Goal: Task Accomplishment & Management: Complete application form

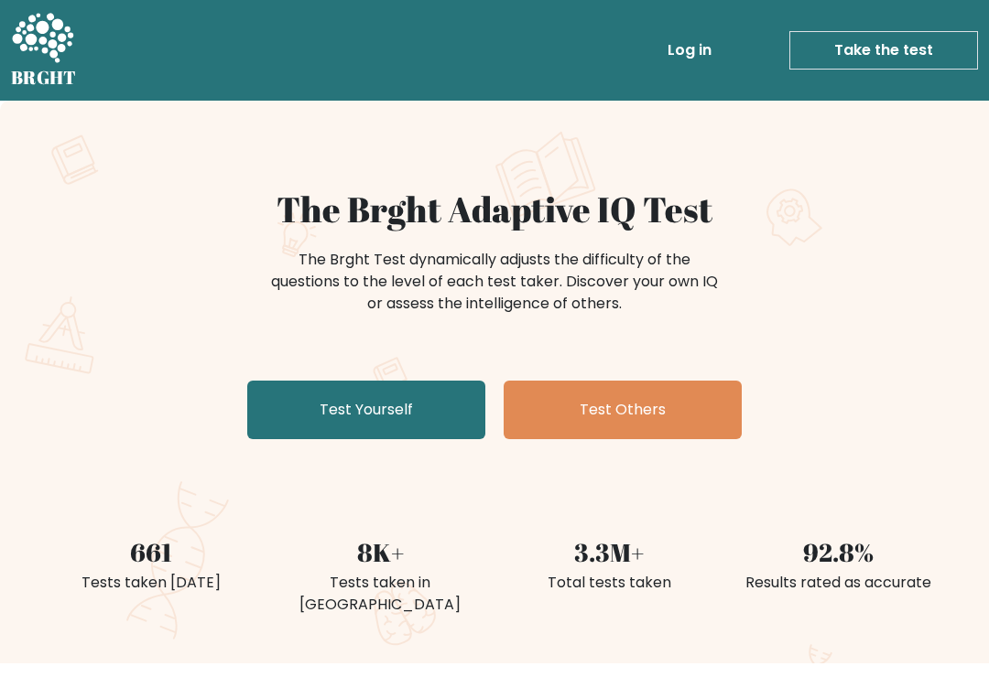
click at [426, 409] on link "Test Yourself" at bounding box center [366, 410] width 238 height 59
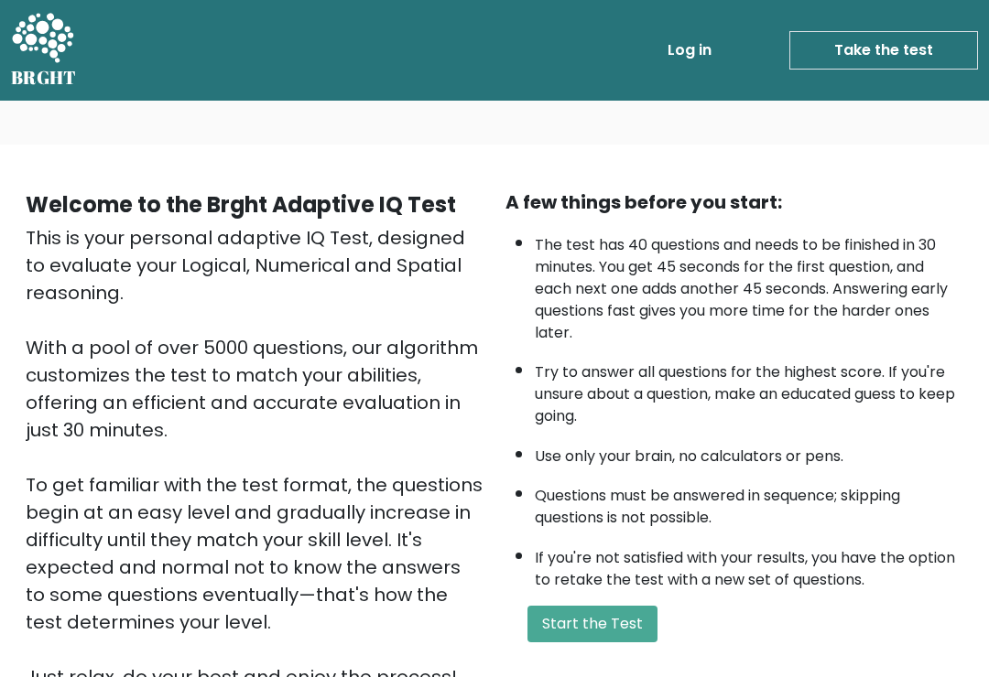
click at [632, 643] on button "Start the Test" at bounding box center [592, 624] width 130 height 37
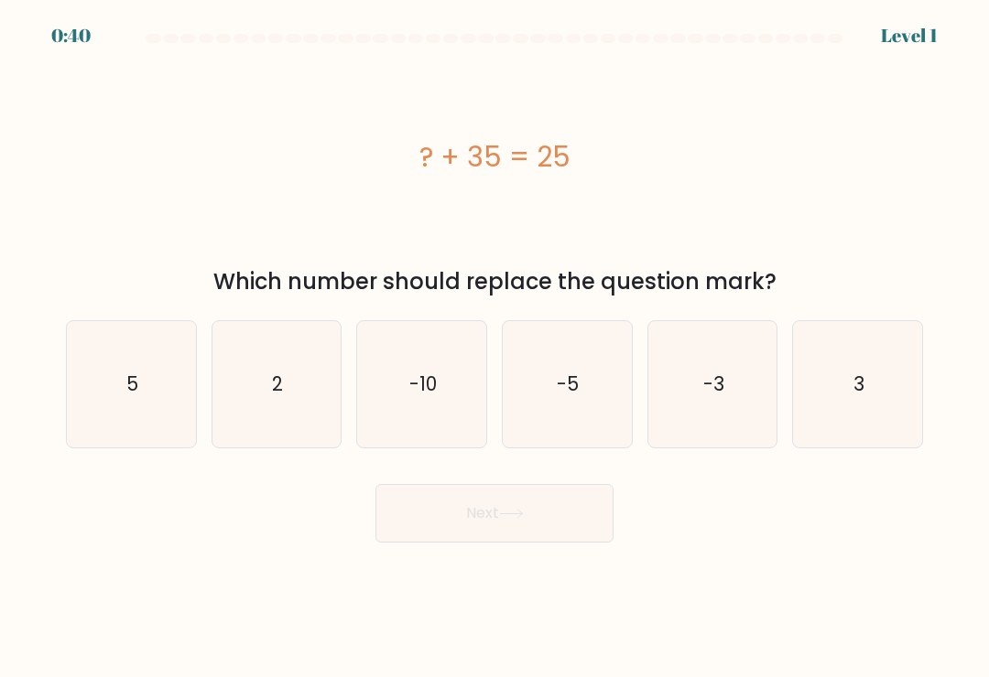
click at [429, 384] on text "-10" at bounding box center [422, 384] width 27 height 27
click at [494, 348] on input "c. -10" at bounding box center [494, 343] width 1 height 9
radio input "true"
click at [546, 523] on button "Next" at bounding box center [494, 513] width 238 height 59
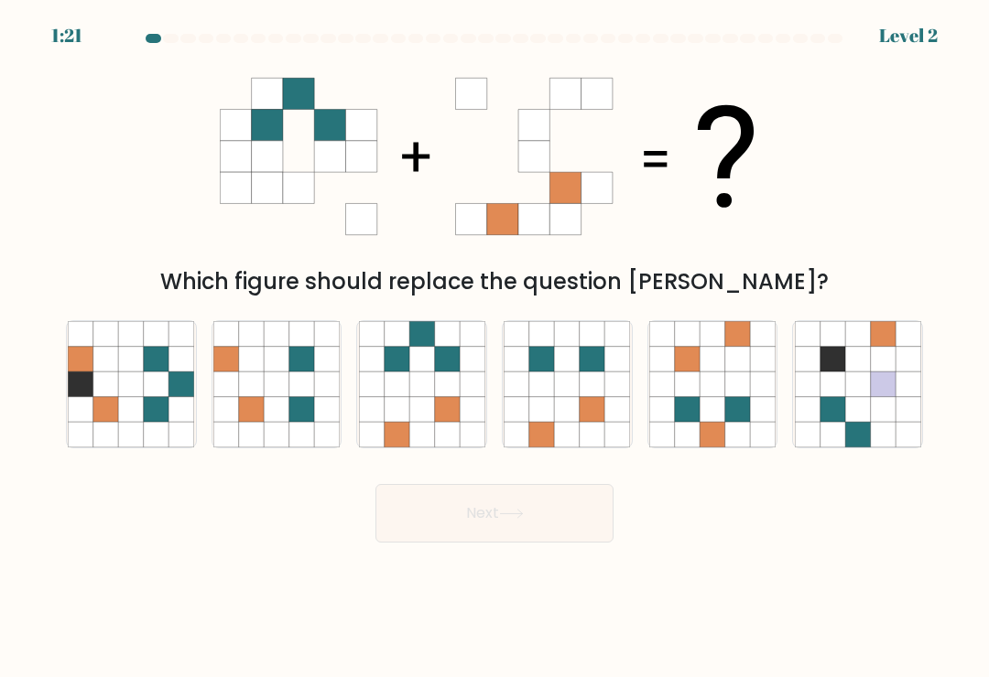
click at [435, 413] on icon at bounding box center [446, 409] width 25 height 25
click at [494, 348] on input "c." at bounding box center [494, 343] width 1 height 9
radio input "true"
click at [546, 515] on button "Next" at bounding box center [494, 513] width 238 height 59
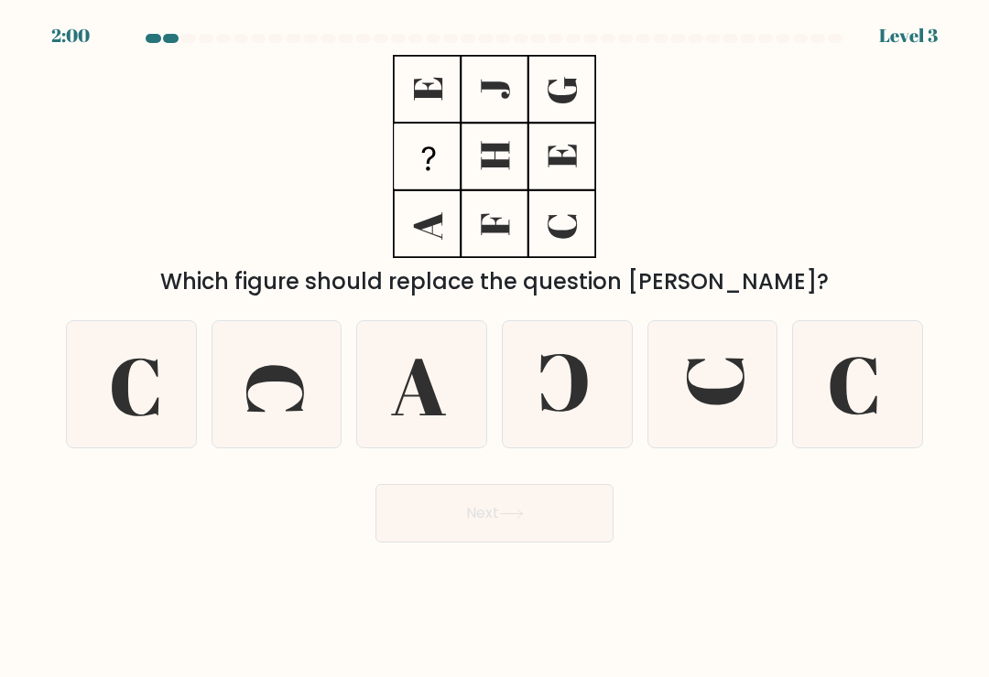
click at [729, 417] on icon at bounding box center [712, 384] width 126 height 126
click at [495, 348] on input "e." at bounding box center [494, 343] width 1 height 9
radio input "true"
click at [540, 514] on button "Next" at bounding box center [494, 513] width 238 height 59
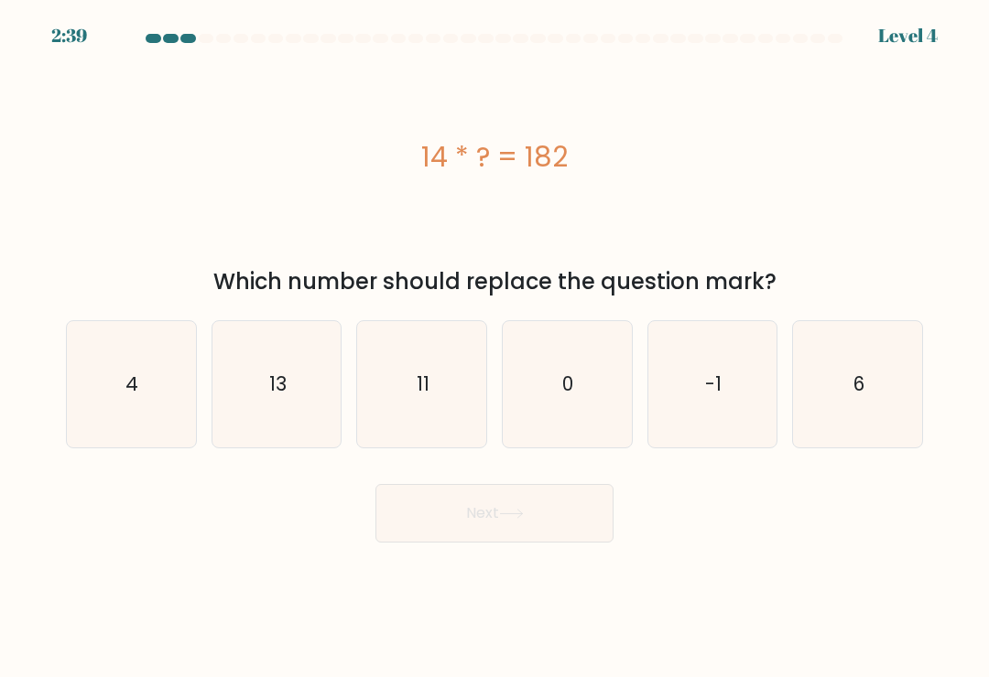
click at [283, 372] on icon "13" at bounding box center [276, 384] width 126 height 126
click at [494, 348] on input "b. 13" at bounding box center [494, 343] width 1 height 9
radio input "true"
click at [516, 519] on icon at bounding box center [511, 514] width 25 height 10
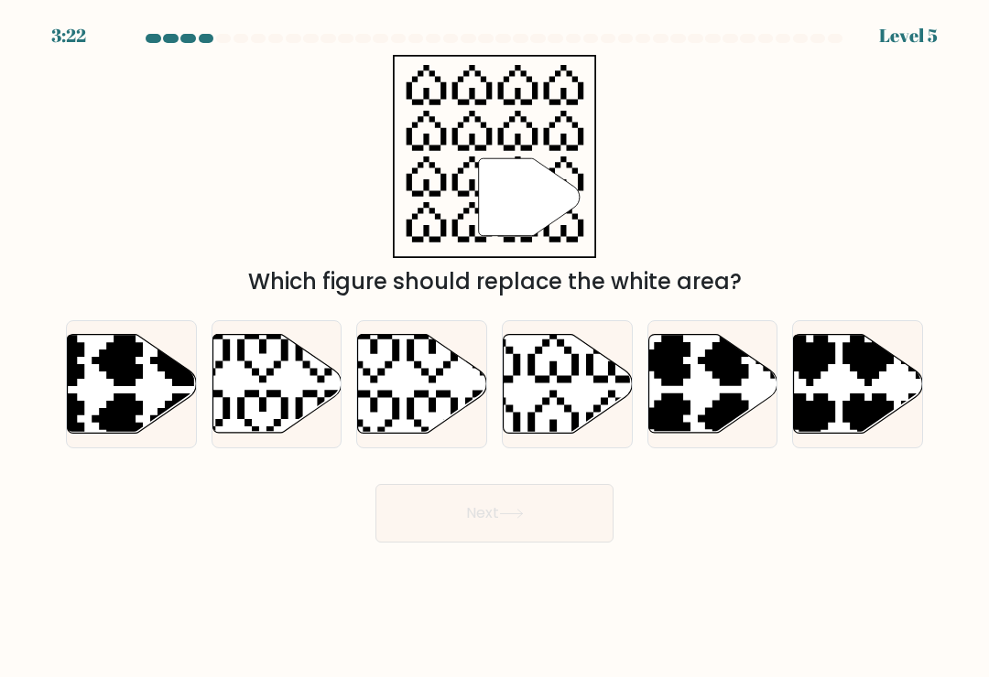
click at [559, 417] on icon at bounding box center [567, 384] width 129 height 99
click at [495, 348] on input "d." at bounding box center [494, 343] width 1 height 9
radio input "true"
click at [560, 517] on button "Next" at bounding box center [494, 513] width 238 height 59
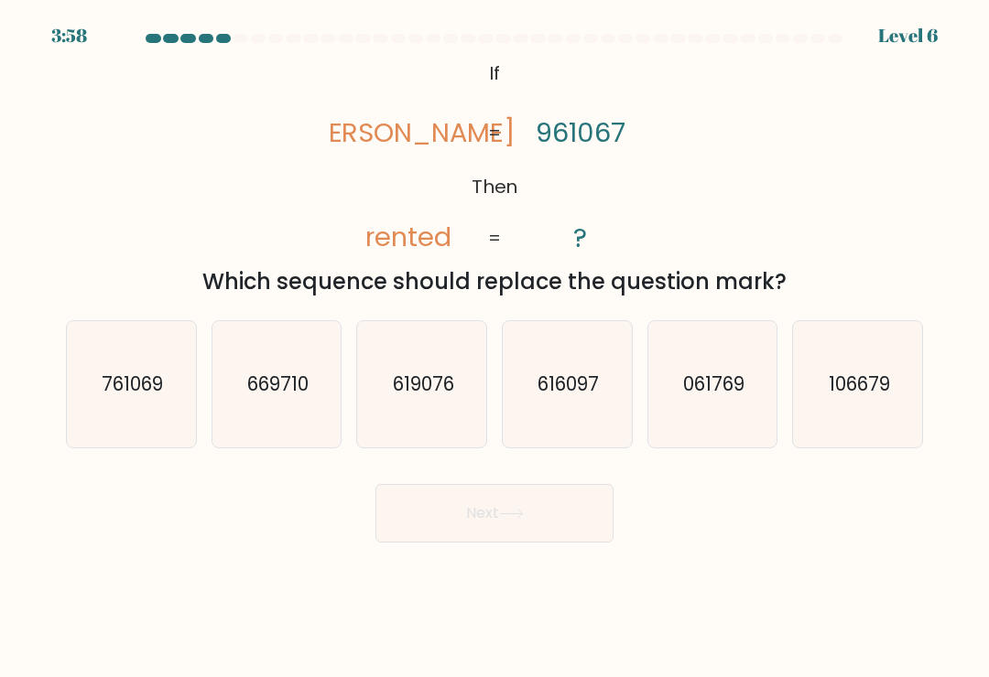
click at [142, 393] on text "761069" at bounding box center [132, 384] width 61 height 27
click at [494, 348] on input "a. 761069" at bounding box center [494, 343] width 1 height 9
radio input "true"
click at [512, 519] on icon at bounding box center [511, 514] width 25 height 10
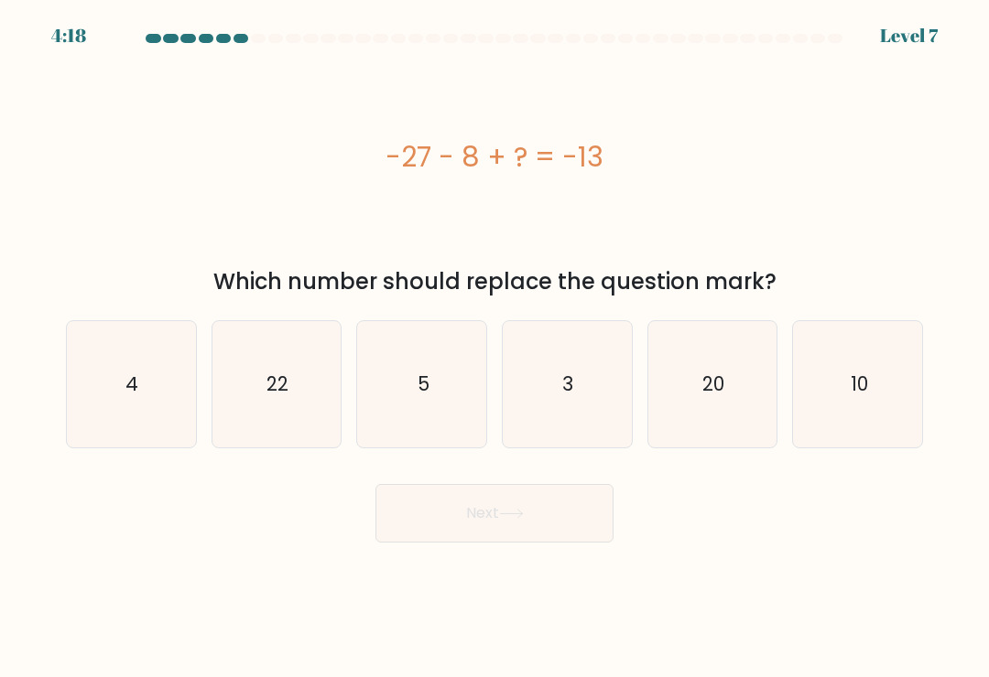
click at [143, 421] on icon "4" at bounding box center [131, 384] width 126 height 126
click at [494, 348] on input "a. 4" at bounding box center [494, 343] width 1 height 9
radio input "true"
click at [568, 501] on button "Next" at bounding box center [494, 513] width 238 height 59
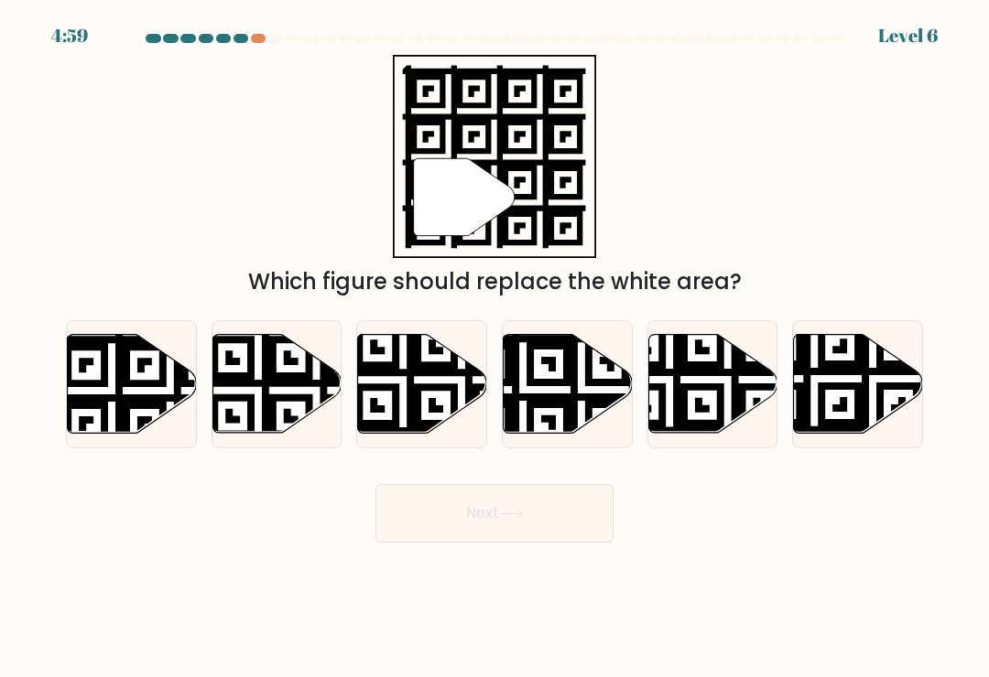
click at [155, 394] on icon at bounding box center [169, 332] width 233 height 233
click at [494, 348] on input "a." at bounding box center [494, 343] width 1 height 9
radio input "true"
click at [520, 529] on button "Next" at bounding box center [494, 513] width 238 height 59
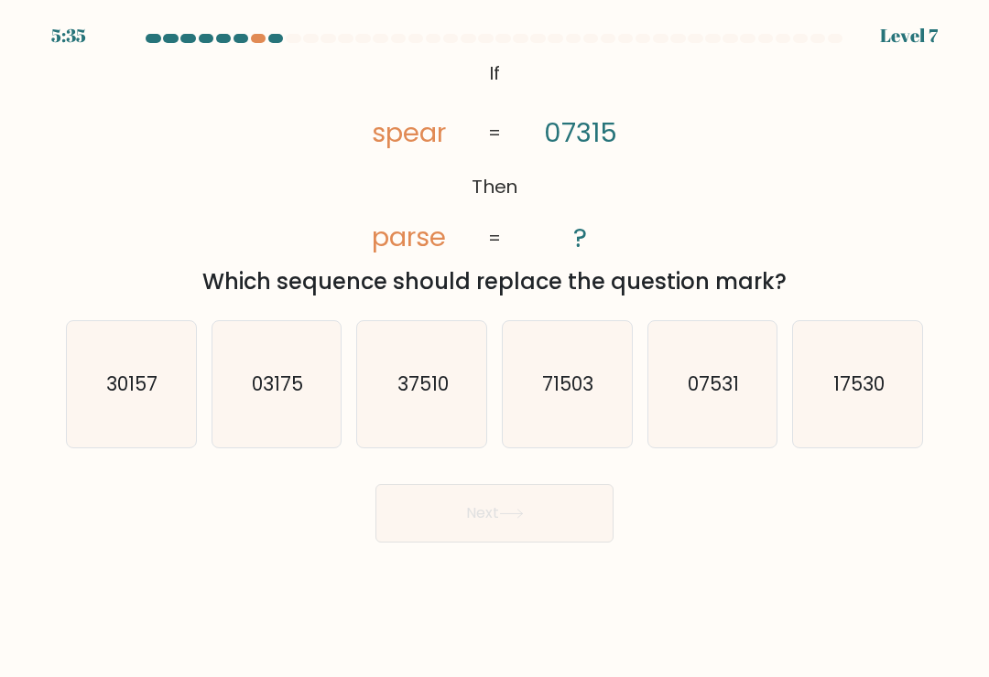
click at [821, 433] on icon "17530" at bounding box center [857, 384] width 126 height 126
click at [495, 348] on input "f. 17530" at bounding box center [494, 343] width 1 height 9
radio input "true"
click at [569, 522] on button "Next" at bounding box center [494, 513] width 238 height 59
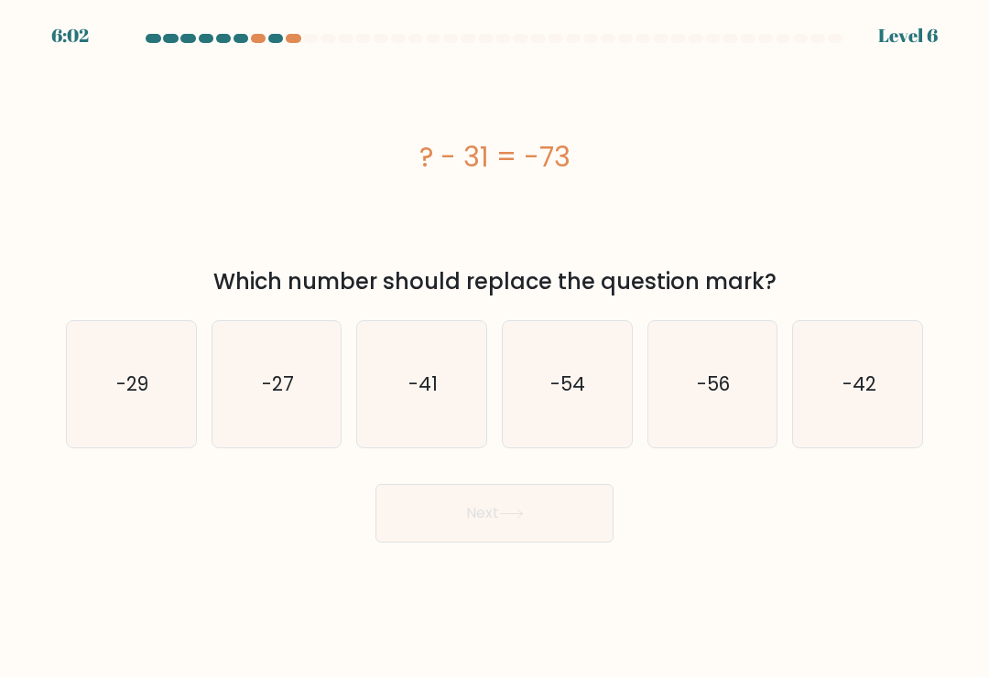
click at [841, 409] on icon "-42" at bounding box center [857, 384] width 126 height 126
click at [495, 348] on input "f. -42" at bounding box center [494, 343] width 1 height 9
radio input "true"
click at [559, 520] on button "Next" at bounding box center [494, 513] width 238 height 59
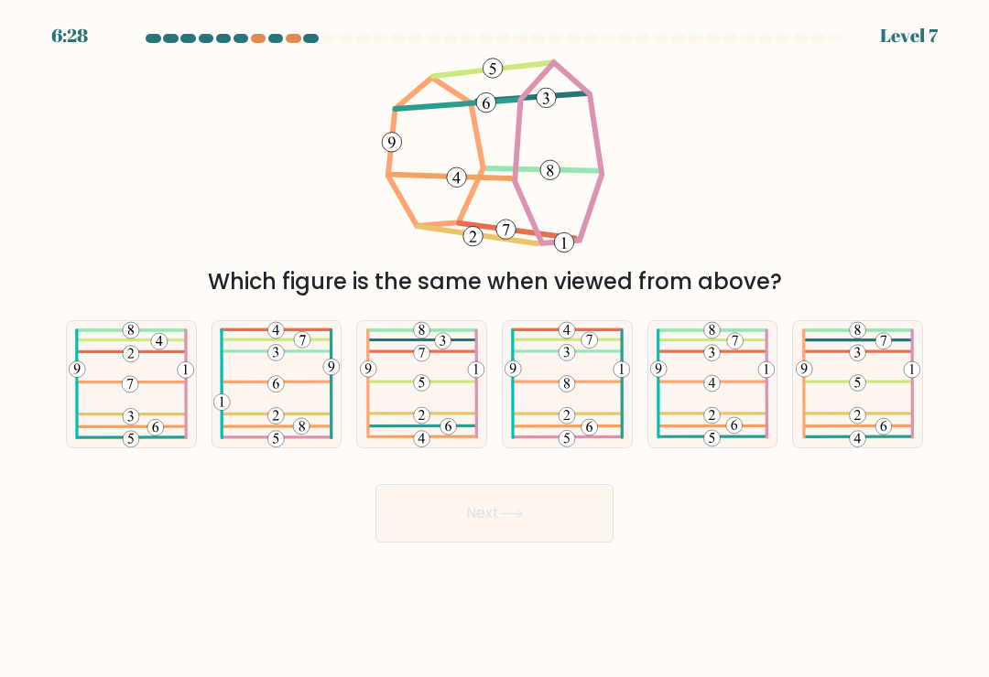
click at [423, 412] on icon at bounding box center [422, 384] width 124 height 126
click at [494, 348] on input "c." at bounding box center [494, 343] width 1 height 9
radio input "true"
click at [535, 519] on button "Next" at bounding box center [494, 513] width 238 height 59
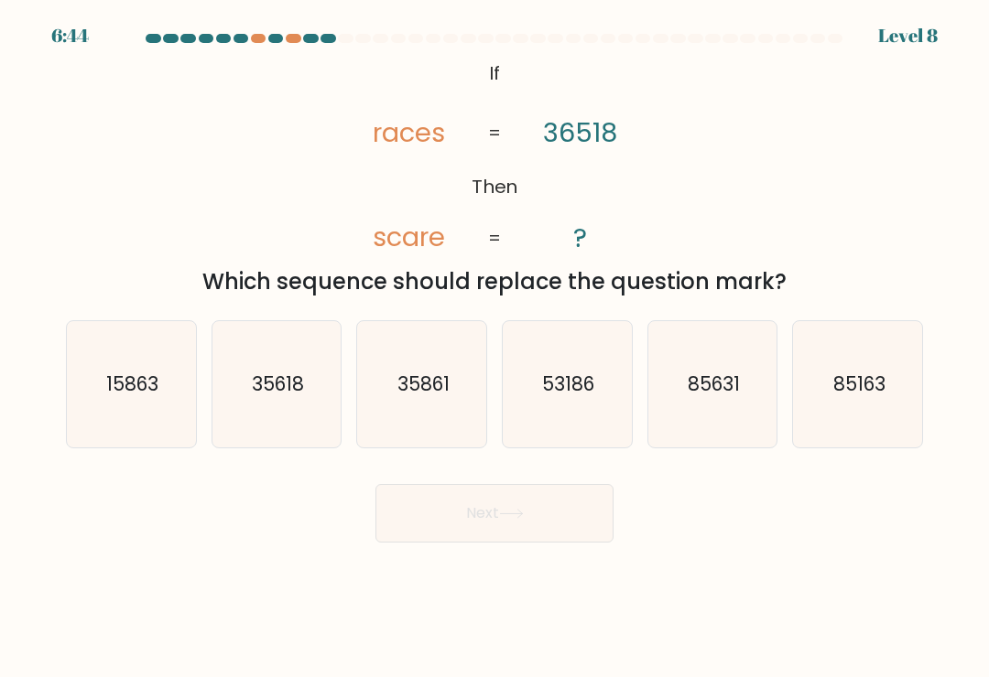
click at [890, 379] on icon "85163" at bounding box center [857, 384] width 126 height 126
click at [495, 348] on input "f. 85163" at bounding box center [494, 343] width 1 height 9
radio input "true"
click at [708, 397] on text "85631" at bounding box center [713, 384] width 52 height 27
click at [495, 348] on input "e. 85631" at bounding box center [494, 343] width 1 height 9
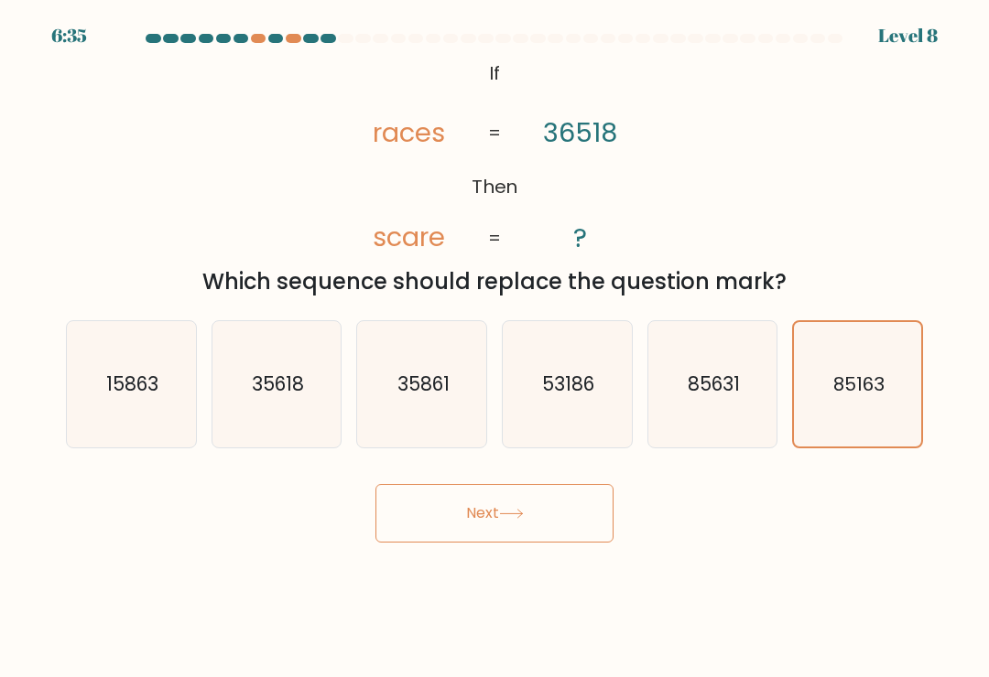
radio input "true"
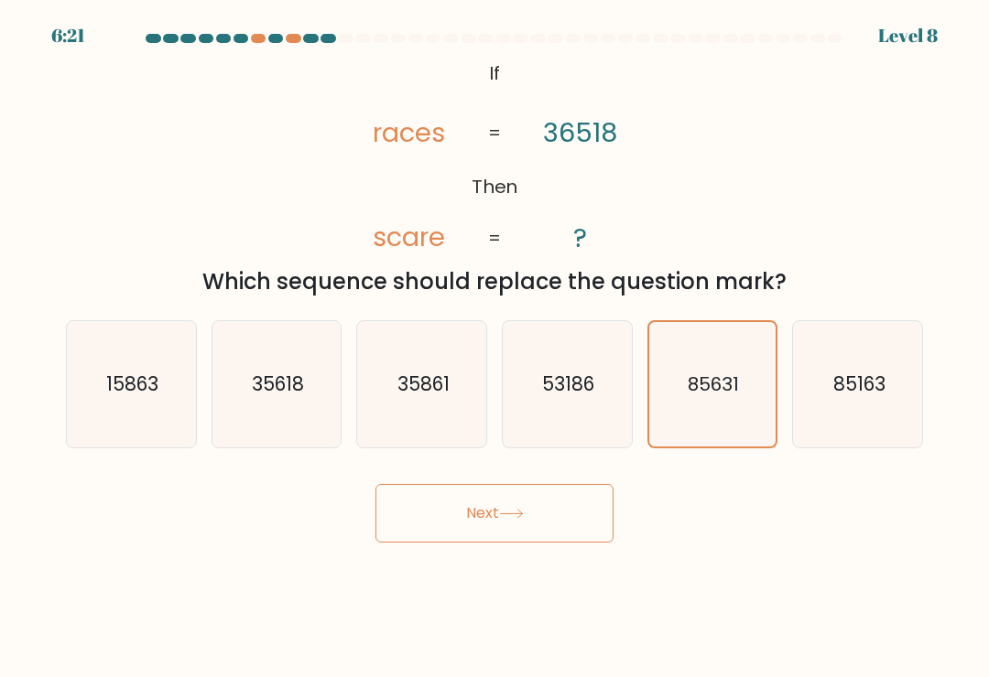
click at [589, 517] on button "Next" at bounding box center [494, 513] width 238 height 59
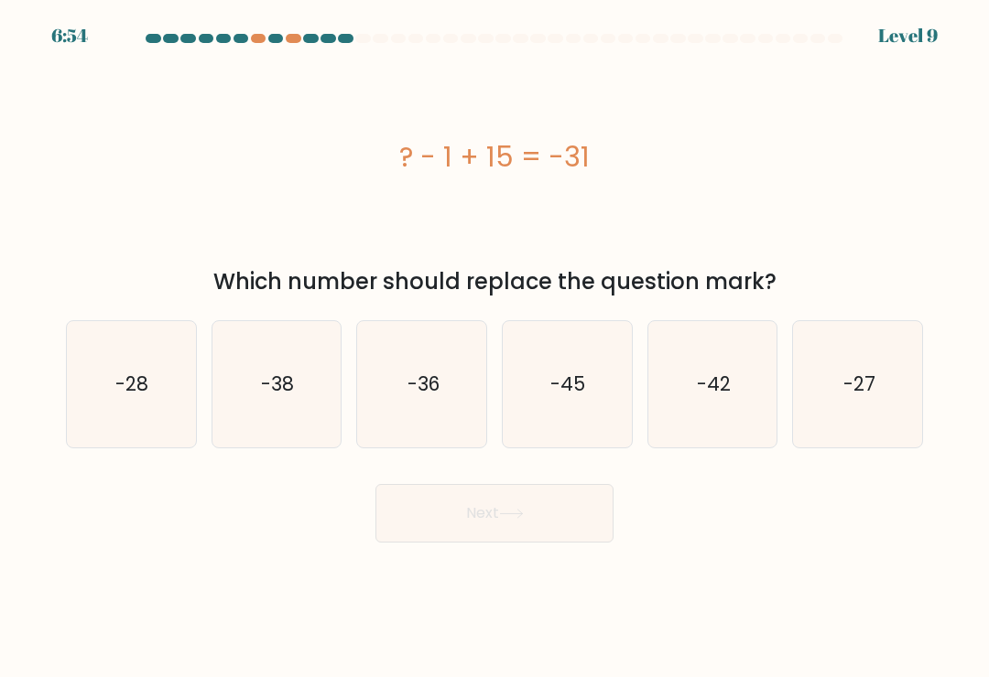
click at [159, 374] on icon "-28" at bounding box center [131, 384] width 126 height 126
click at [494, 348] on input "a. -28" at bounding box center [494, 343] width 1 height 9
radio input "true"
click at [531, 509] on button "Next" at bounding box center [494, 513] width 238 height 59
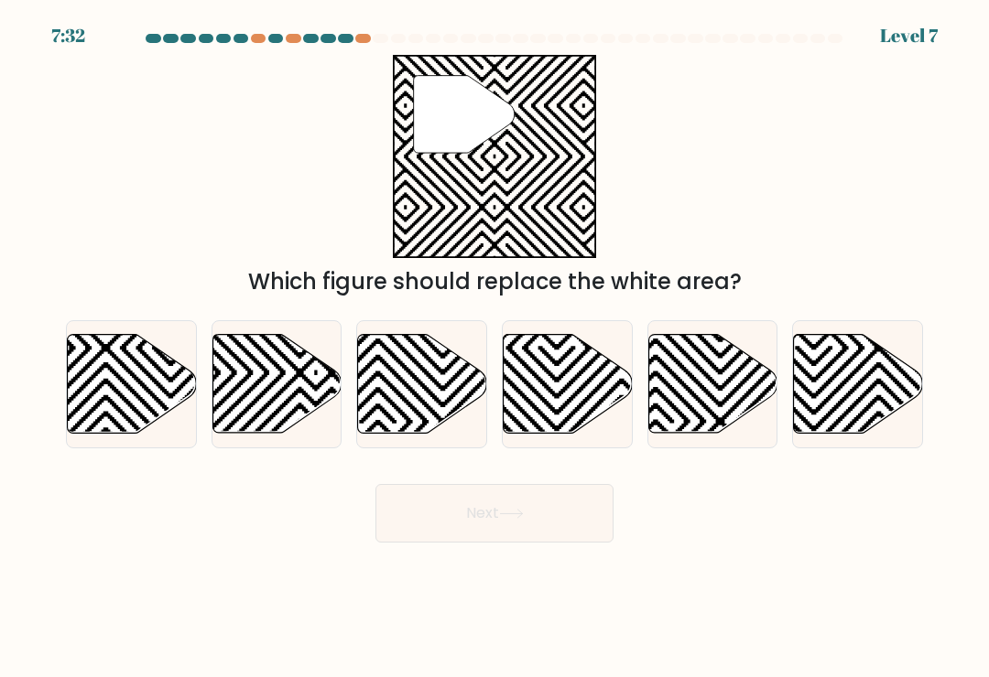
click at [292, 401] on icon at bounding box center [276, 384] width 129 height 99
click at [494, 348] on input "b." at bounding box center [494, 343] width 1 height 9
radio input "true"
click at [523, 528] on button "Next" at bounding box center [494, 513] width 238 height 59
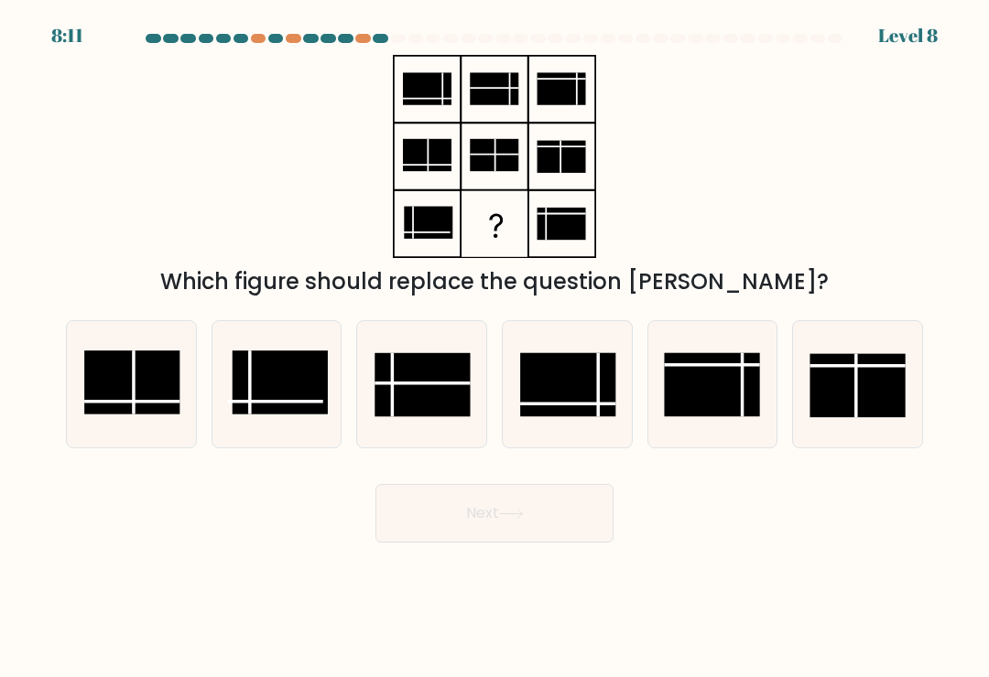
click at [428, 401] on rect at bounding box center [421, 384] width 95 height 63
click at [494, 348] on input "c." at bounding box center [494, 343] width 1 height 9
radio input "true"
click at [551, 526] on button "Next" at bounding box center [494, 513] width 238 height 59
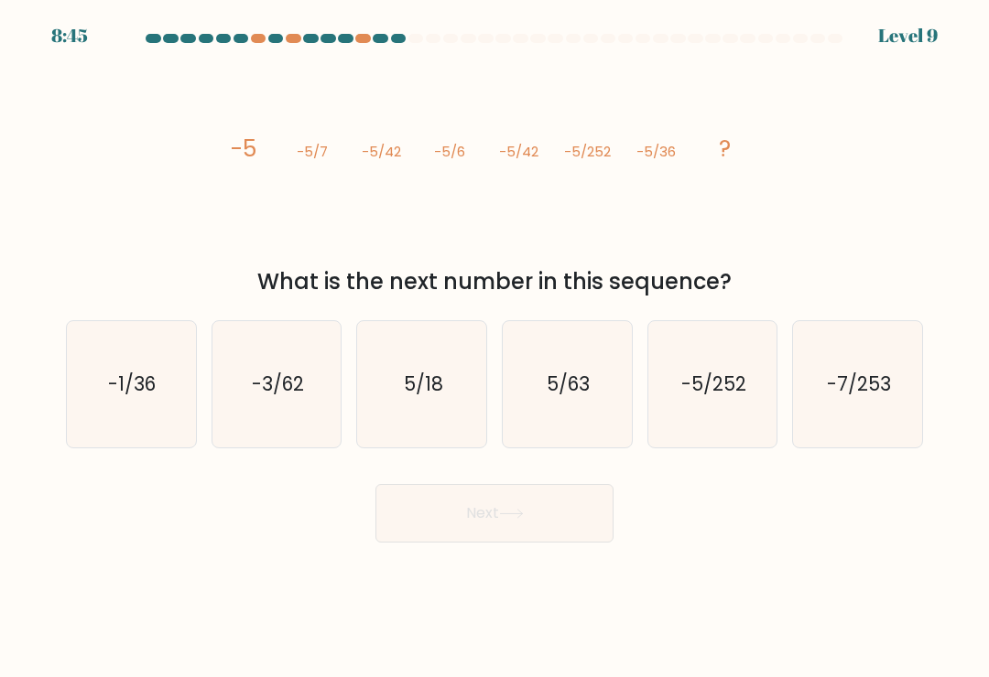
click at [719, 381] on text "-5/252" at bounding box center [713, 384] width 65 height 27
click at [495, 348] on input "e. -5/252" at bounding box center [494, 343] width 1 height 9
radio input "true"
click at [536, 519] on button "Next" at bounding box center [494, 513] width 238 height 59
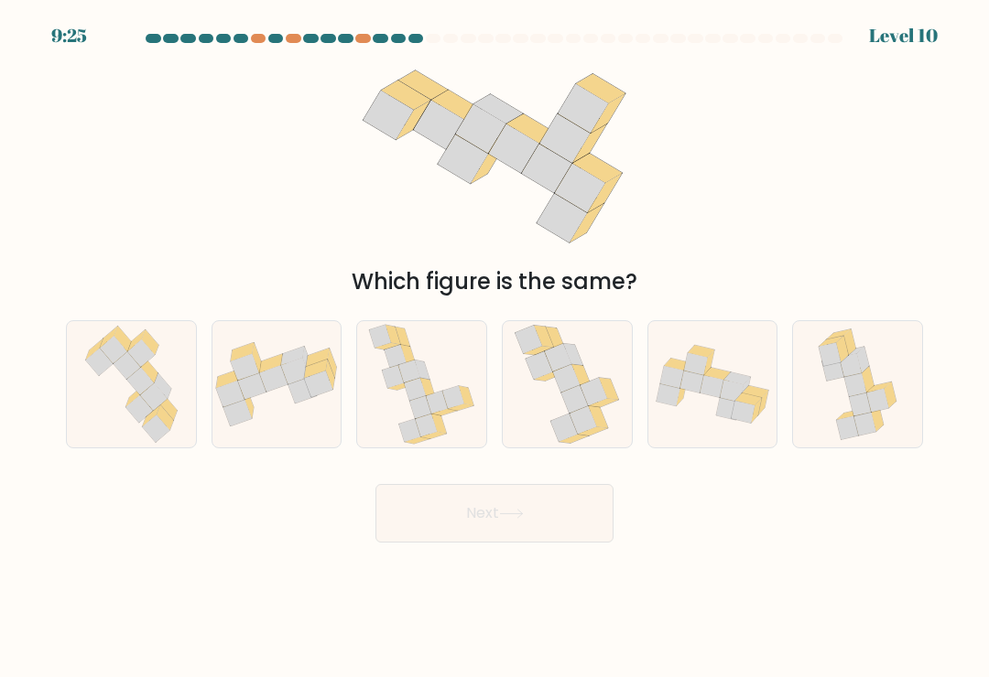
click at [569, 414] on icon at bounding box center [574, 399] width 27 height 28
click at [495, 348] on input "d." at bounding box center [494, 343] width 1 height 9
radio input "true"
click at [551, 531] on button "Next" at bounding box center [494, 513] width 238 height 59
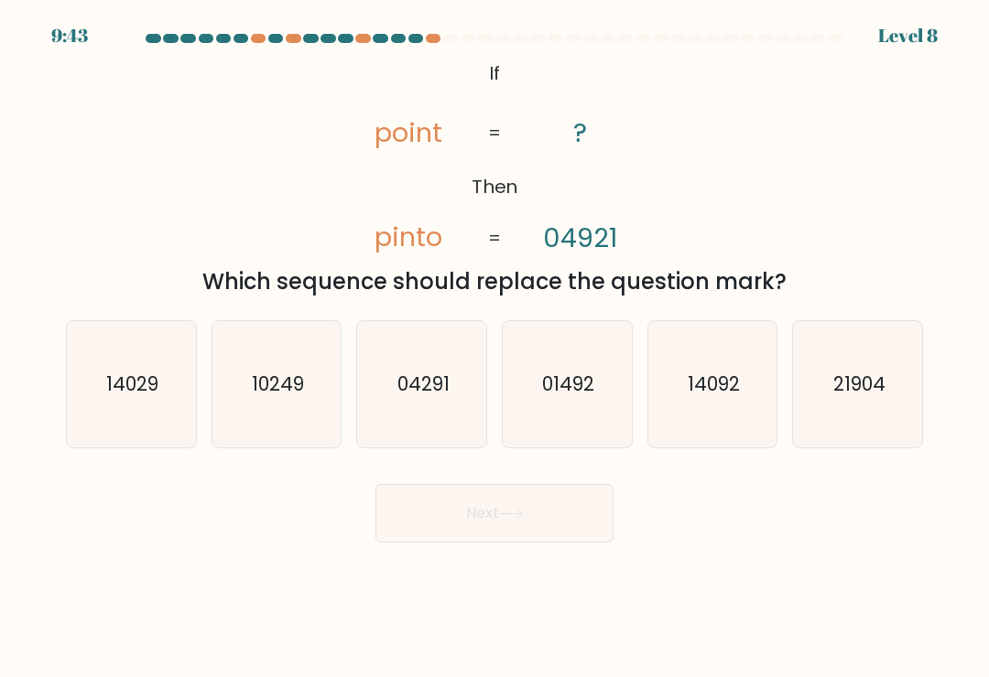
click at [568, 407] on icon "01492" at bounding box center [566, 384] width 126 height 126
click at [495, 348] on input "d. 01492" at bounding box center [494, 343] width 1 height 9
radio input "true"
click at [561, 522] on button "Next" at bounding box center [494, 513] width 238 height 59
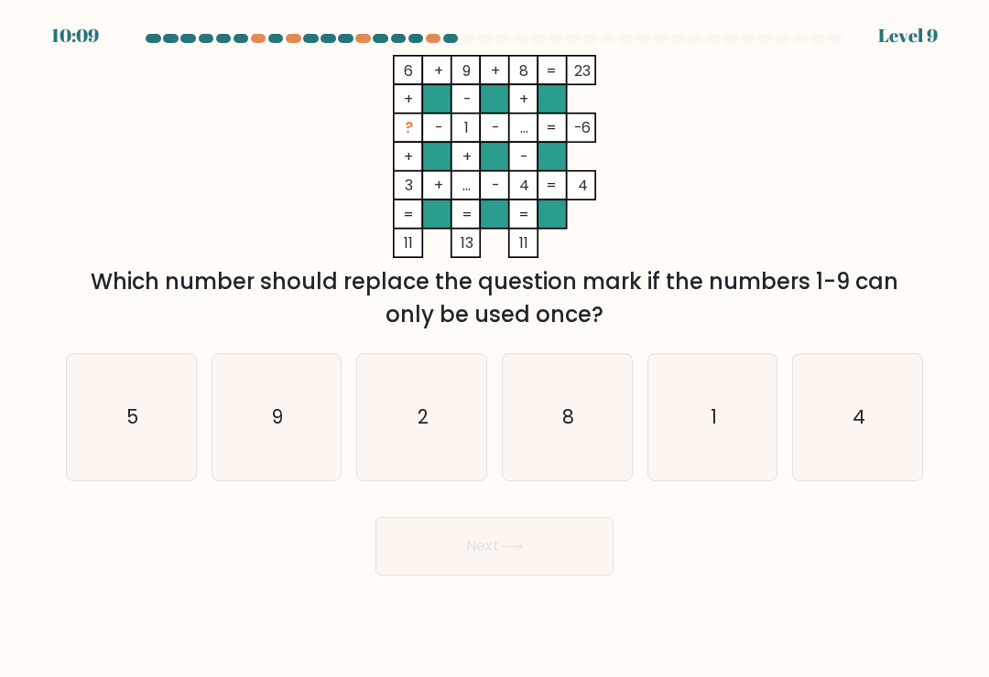
click at [303, 431] on icon "9" at bounding box center [276, 417] width 126 height 126
click at [494, 348] on input "b. 9" at bounding box center [494, 343] width 1 height 9
radio input "true"
click at [501, 544] on button "Next" at bounding box center [494, 546] width 238 height 59
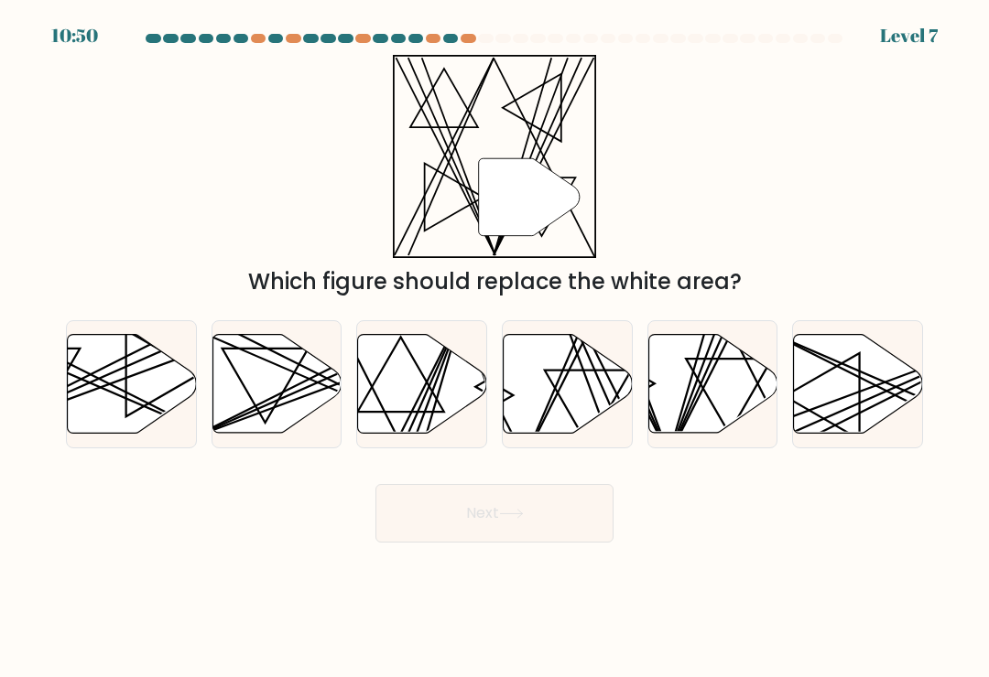
click at [594, 415] on icon at bounding box center [567, 384] width 129 height 99
click at [495, 348] on input "d." at bounding box center [494, 343] width 1 height 9
radio input "true"
click at [728, 428] on icon at bounding box center [712, 384] width 129 height 99
click at [495, 348] on input "e." at bounding box center [494, 343] width 1 height 9
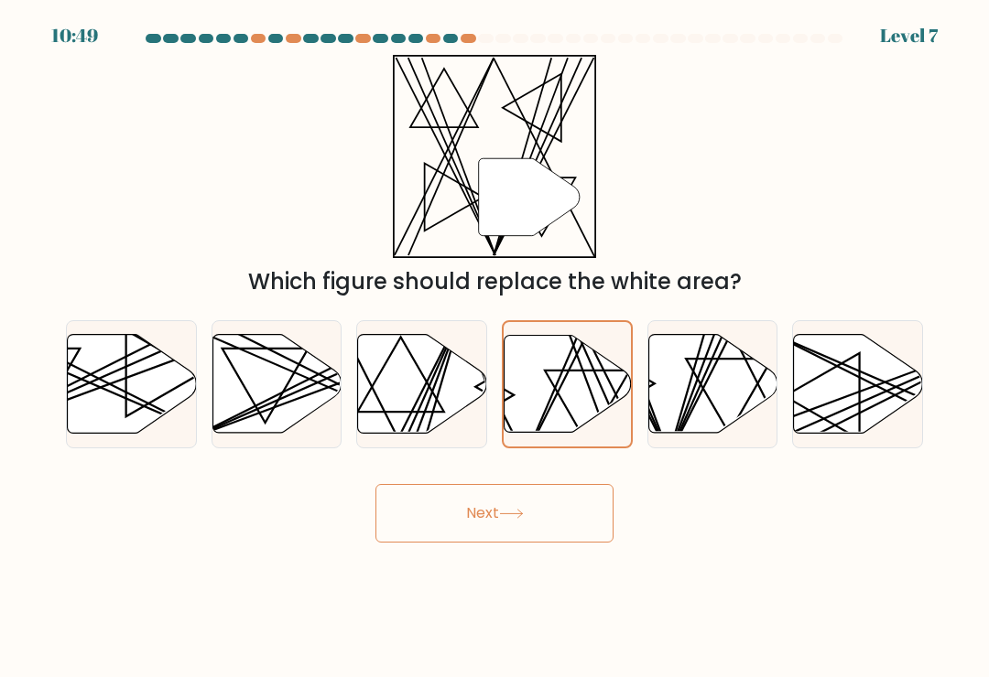
radio input "true"
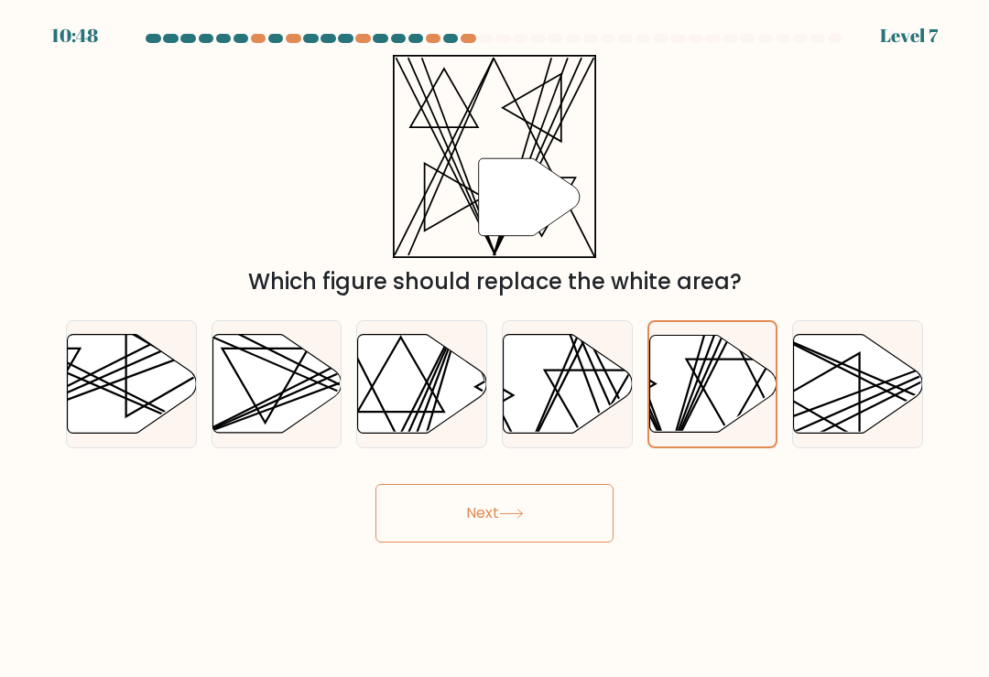
click at [571, 511] on button "Next" at bounding box center [494, 513] width 238 height 59
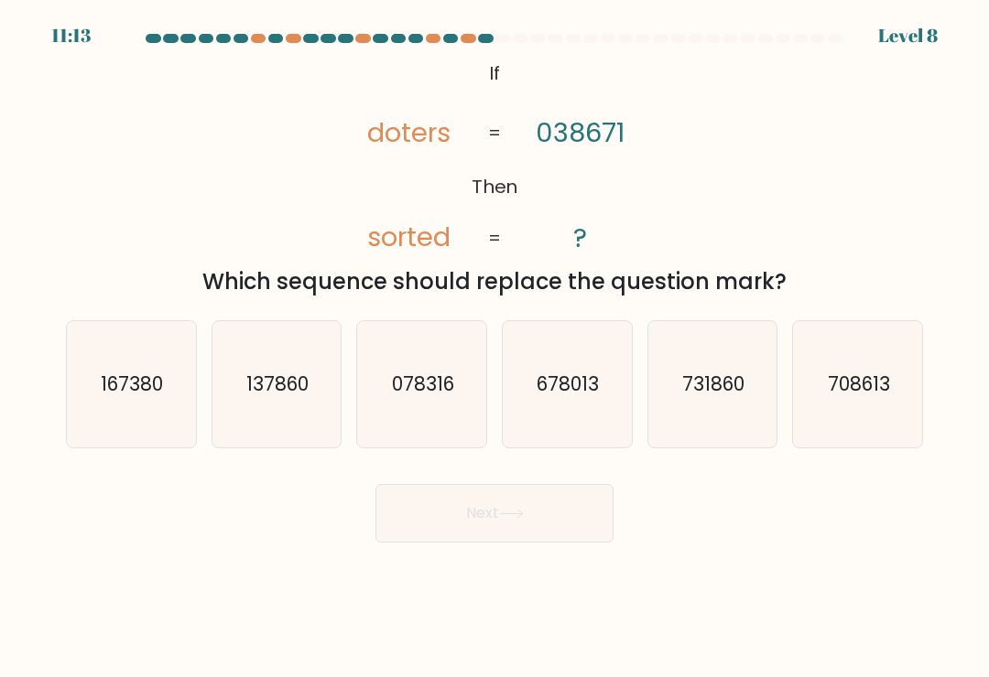
click at [439, 414] on icon "078316" at bounding box center [422, 384] width 126 height 126
click at [494, 348] on input "c. 078316" at bounding box center [494, 343] width 1 height 9
radio input "true"
click at [553, 531] on button "Next" at bounding box center [494, 513] width 238 height 59
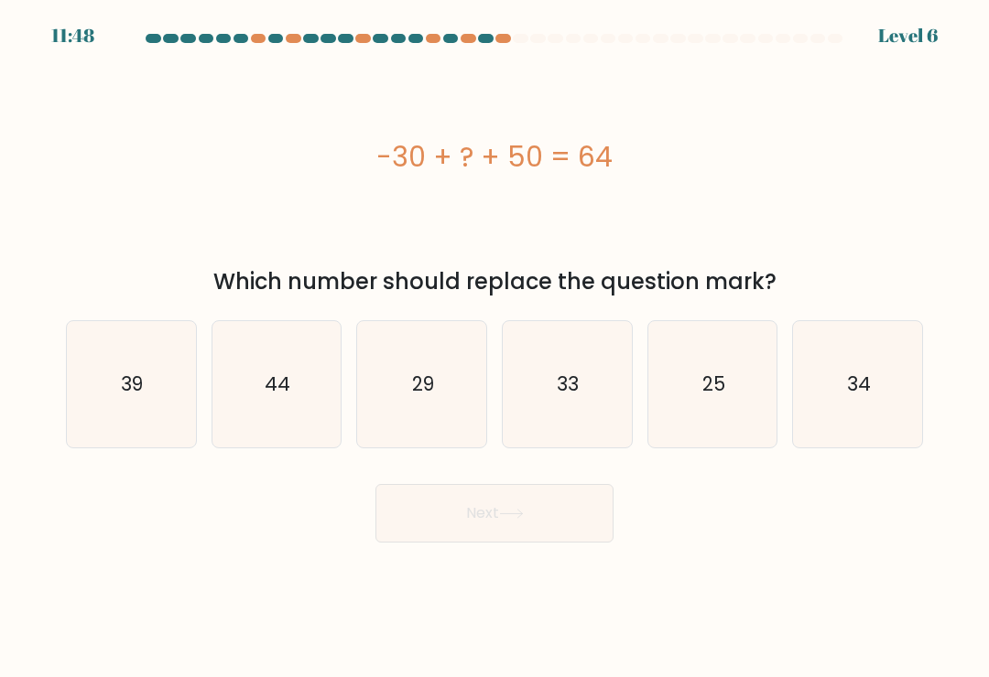
click at [308, 396] on icon "44" at bounding box center [276, 384] width 126 height 126
click at [494, 348] on input "b. 44" at bounding box center [494, 343] width 1 height 9
radio input "true"
click at [532, 529] on button "Next" at bounding box center [494, 513] width 238 height 59
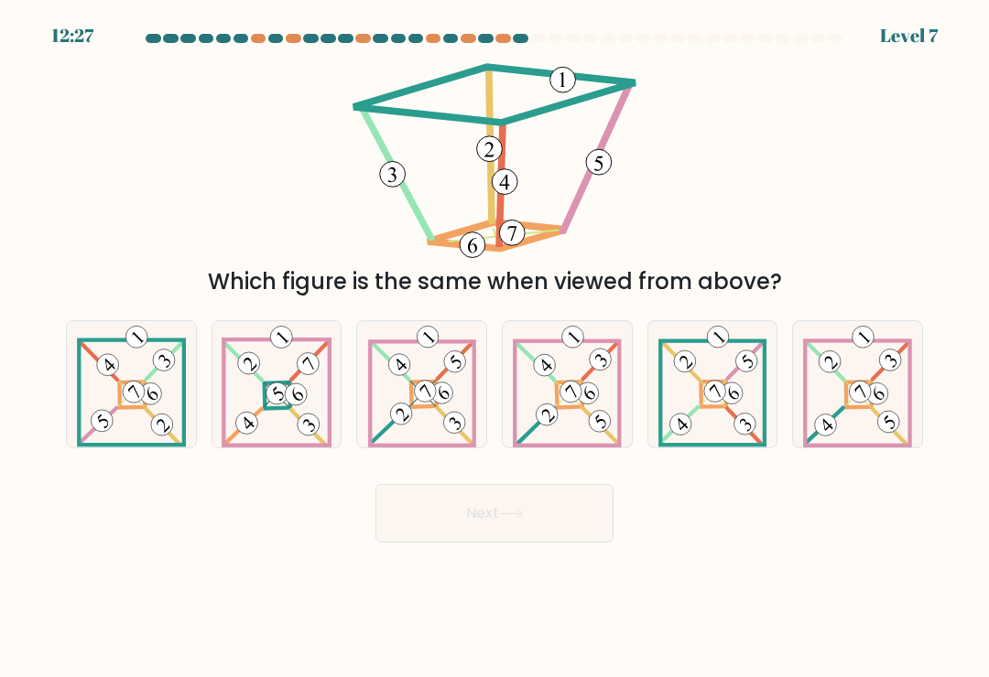
click at [729, 409] on 111 at bounding box center [731, 393] width 31 height 31
click at [495, 348] on input "e." at bounding box center [494, 343] width 1 height 9
radio input "true"
click at [562, 513] on button "Next" at bounding box center [494, 513] width 238 height 59
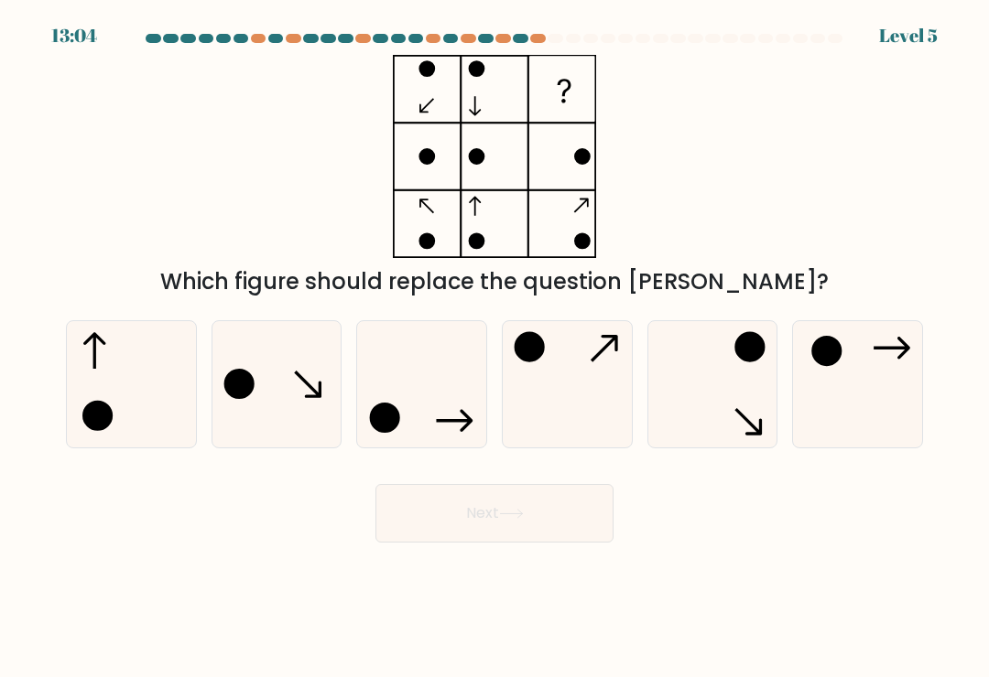
click at [319, 384] on icon at bounding box center [276, 384] width 126 height 126
click at [494, 348] on input "b." at bounding box center [494, 343] width 1 height 9
radio input "true"
click at [550, 527] on button "Next" at bounding box center [494, 513] width 238 height 59
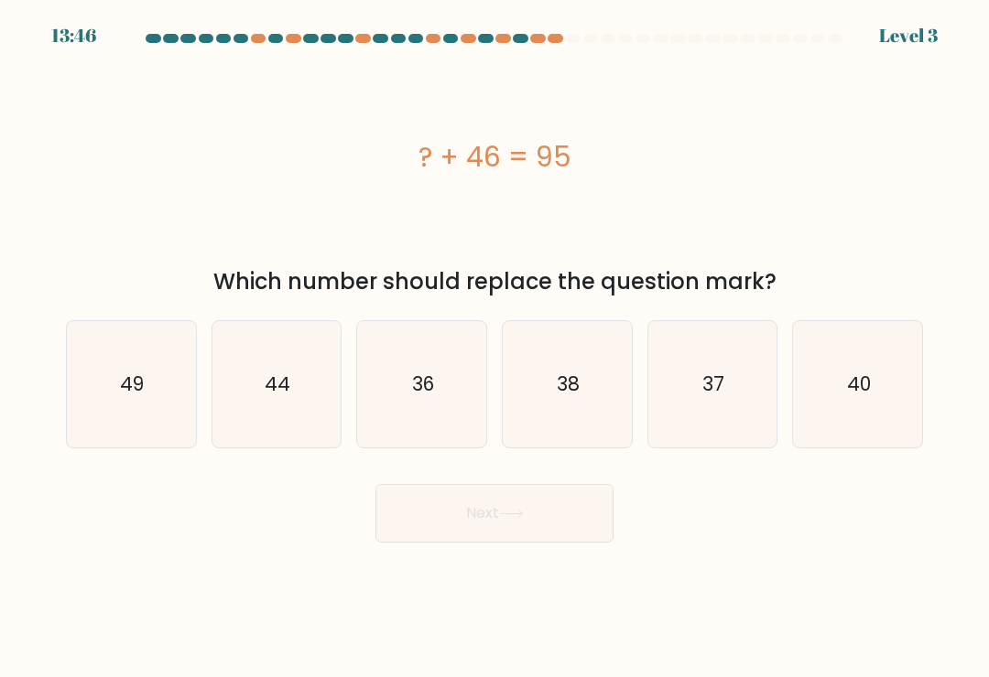
click at [944, 5] on div "13:46 Level 3" at bounding box center [494, 11] width 989 height 22
